Goal: Task Accomplishment & Management: Use online tool/utility

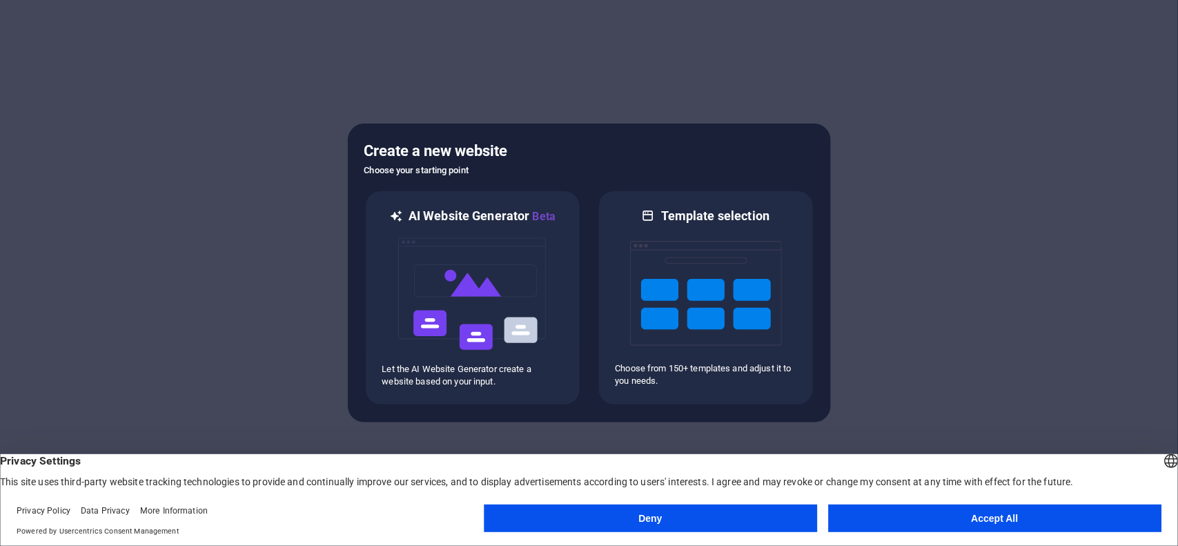
click at [974, 529] on button "Accept All" at bounding box center [994, 519] width 333 height 28
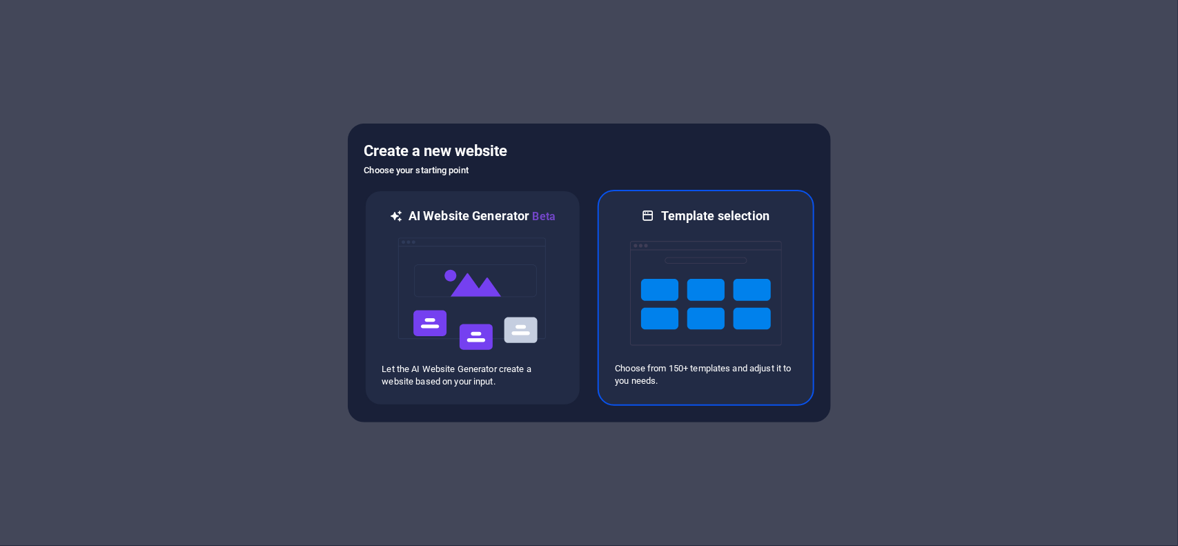
click at [706, 293] on img at bounding box center [706, 293] width 152 height 138
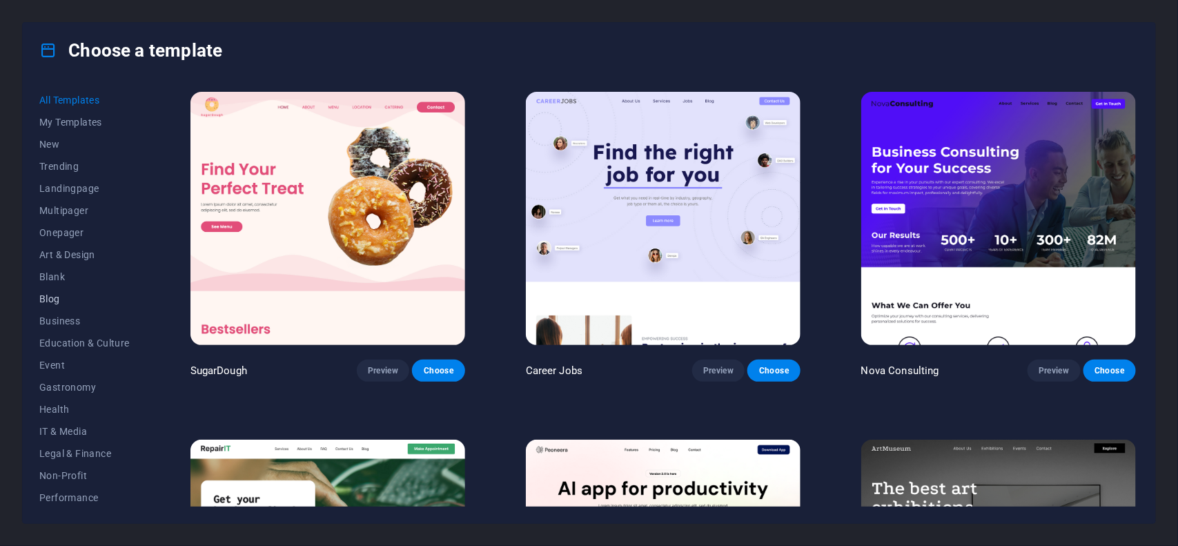
click at [52, 298] on span "Blog" at bounding box center [84, 298] width 90 height 11
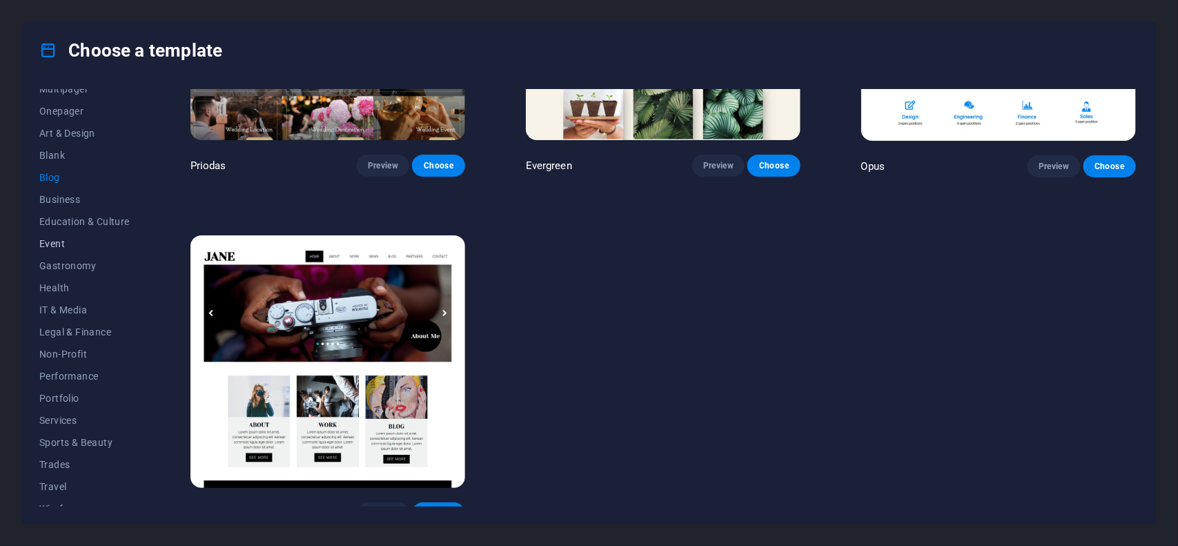
scroll to position [135, 0]
click at [45, 266] on button "Health" at bounding box center [84, 275] width 90 height 22
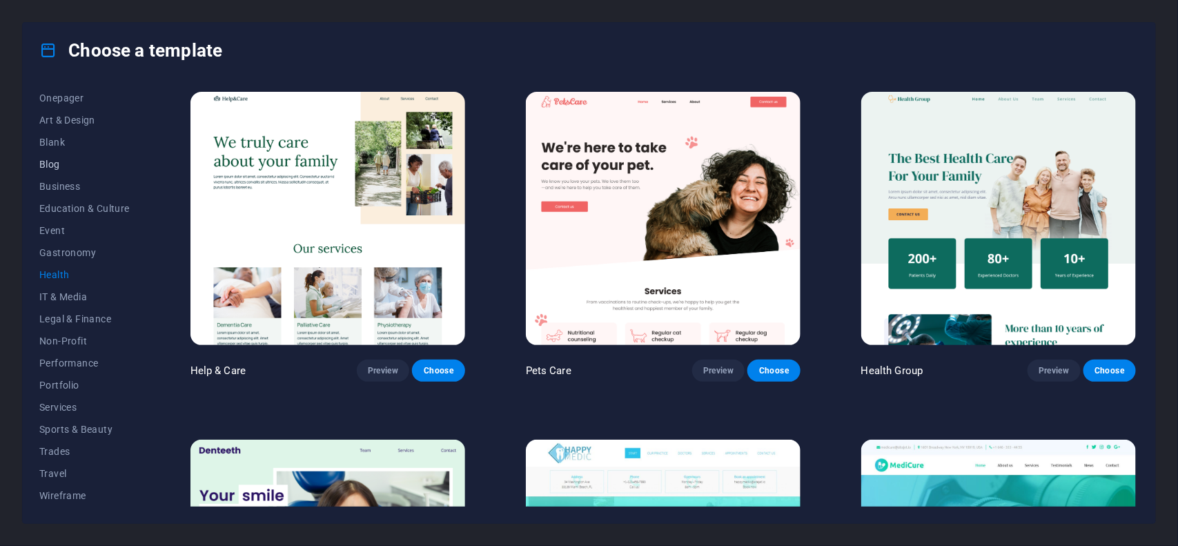
click at [62, 162] on span "Blog" at bounding box center [84, 164] width 90 height 11
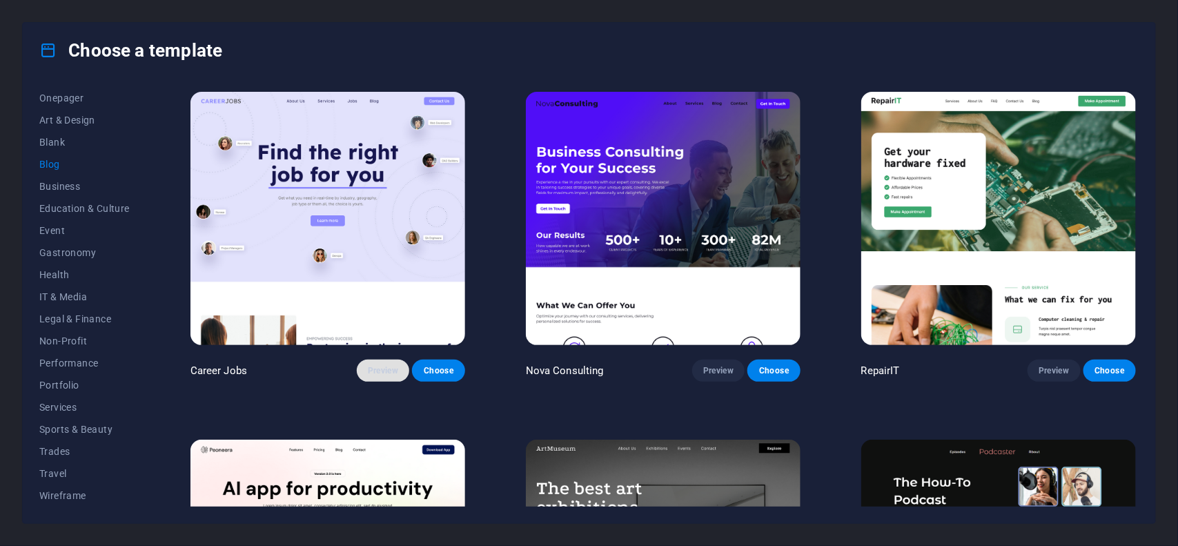
click at [381, 375] on button "Preview" at bounding box center [383, 371] width 52 height 22
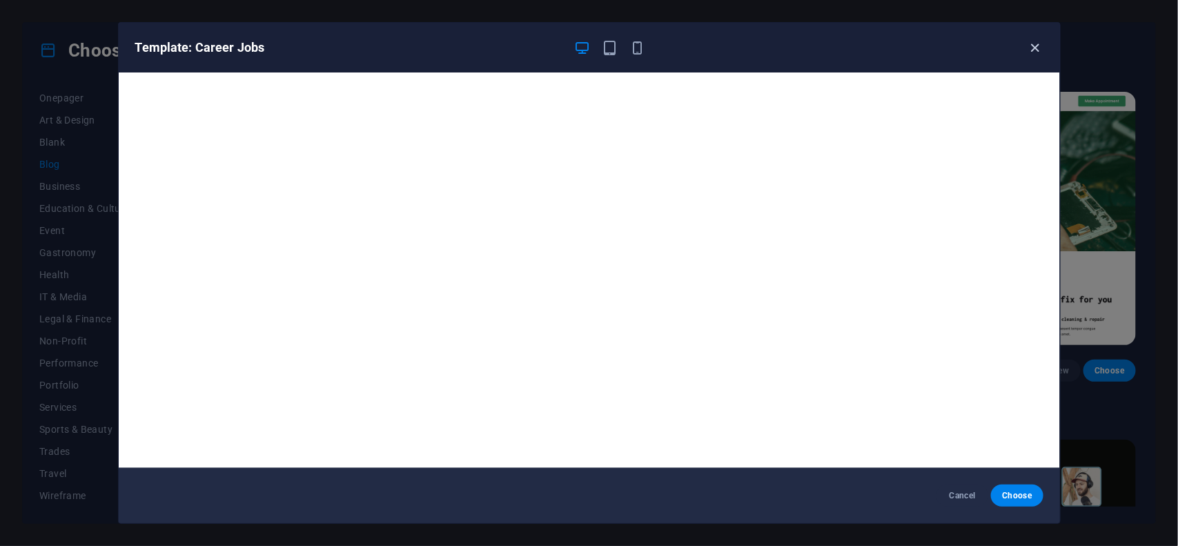
click at [1033, 43] on icon "button" at bounding box center [1035, 48] width 16 height 16
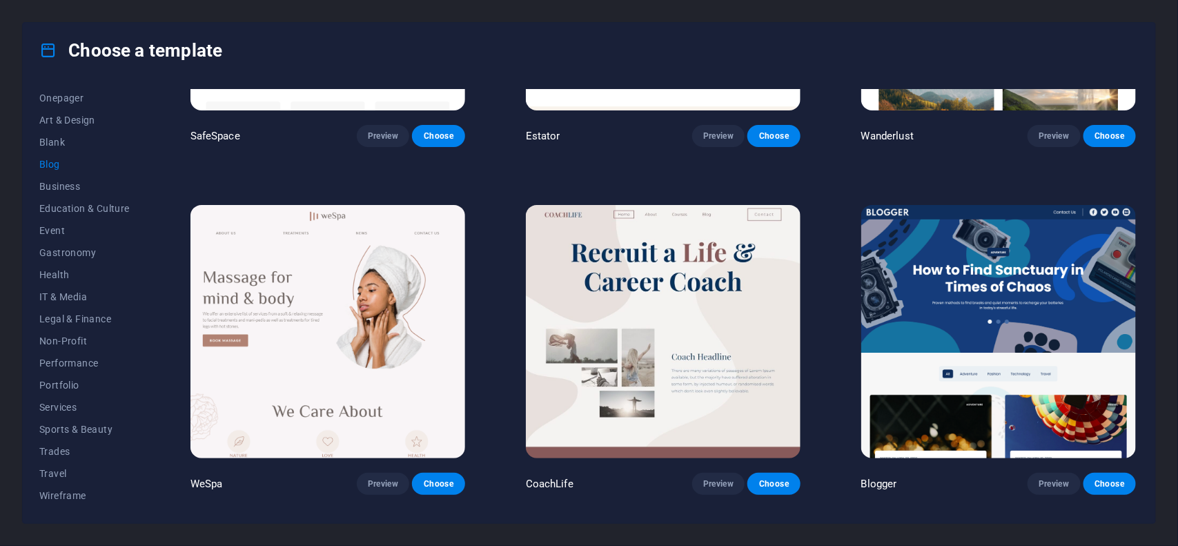
scroll to position [1381, 0]
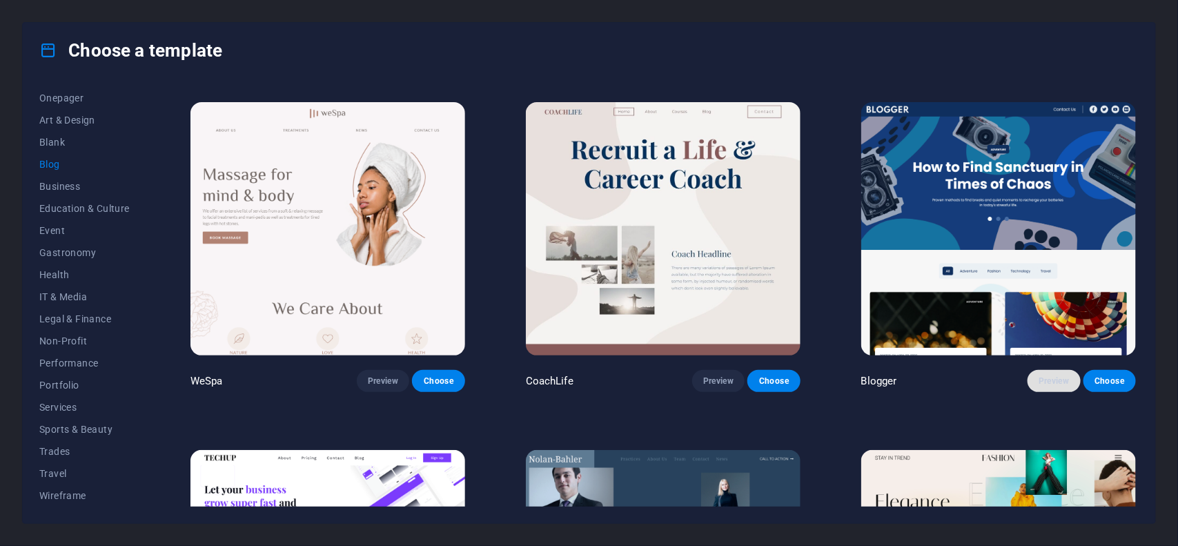
click at [1028, 373] on button "Preview" at bounding box center [1054, 381] width 52 height 22
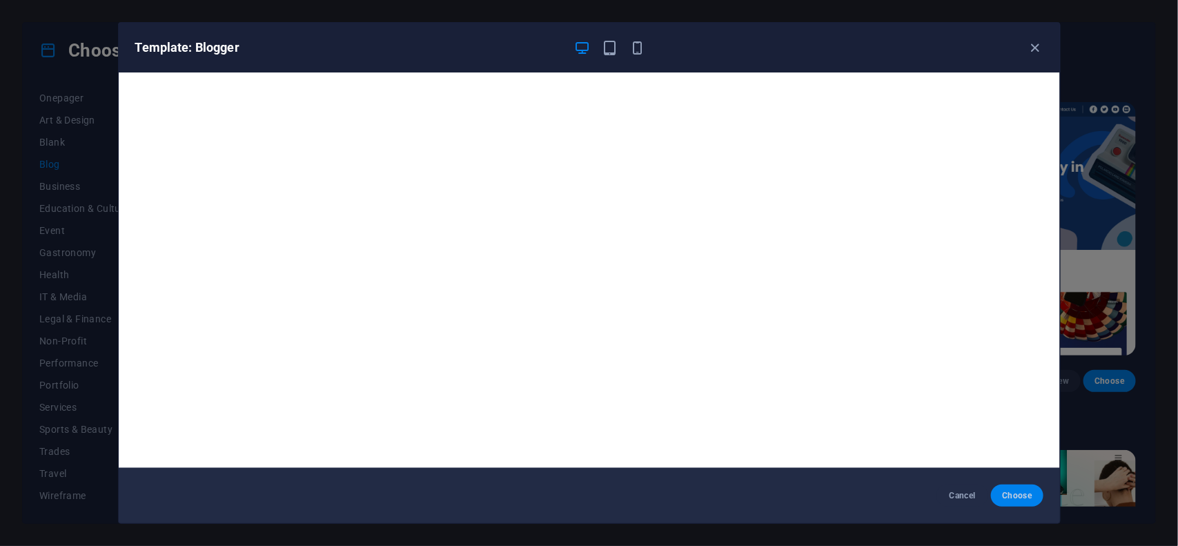
click at [1030, 494] on span "Choose" at bounding box center [1017, 495] width 30 height 11
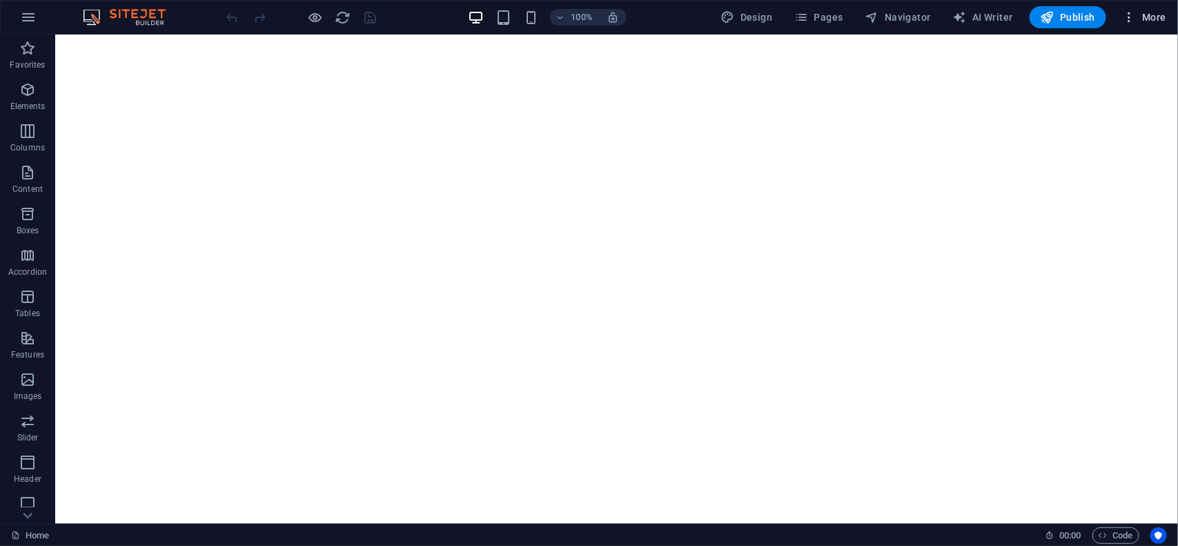
click at [1151, 15] on span "More" at bounding box center [1144, 17] width 43 height 14
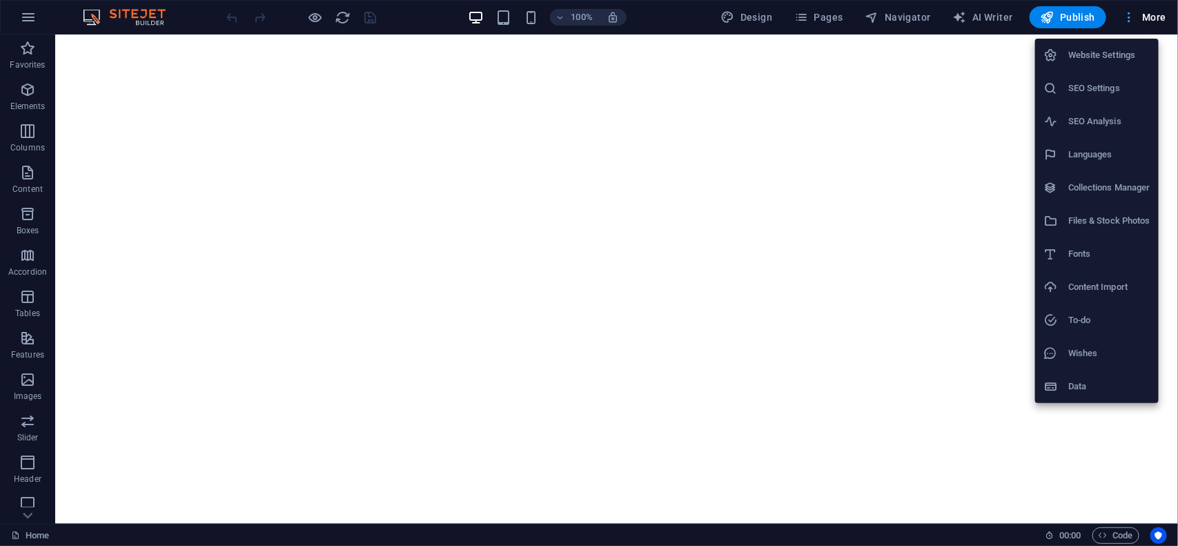
click at [1151, 15] on div at bounding box center [589, 273] width 1178 height 546
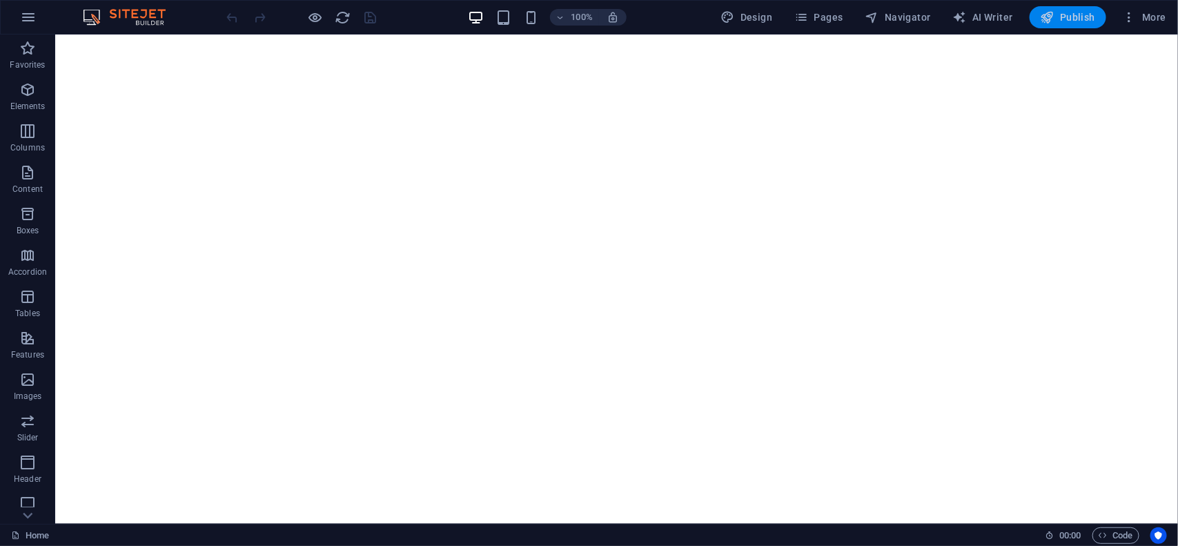
click at [1093, 22] on span "Publish" at bounding box center [1068, 17] width 55 height 14
